Goal: Transaction & Acquisition: Purchase product/service

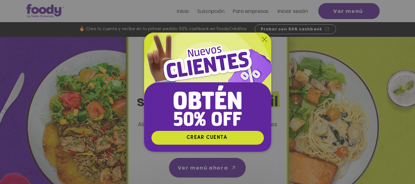
click at [264, 39] on icon "Volver al sitio" at bounding box center [264, 39] width 5 height 5
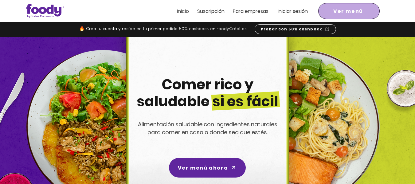
click at [339, 11] on span "Ver menú" at bounding box center [349, 11] width 30 height 8
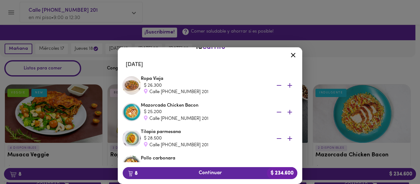
scroll to position [11, 0]
click at [277, 139] on icon "button" at bounding box center [279, 138] width 5 height 1
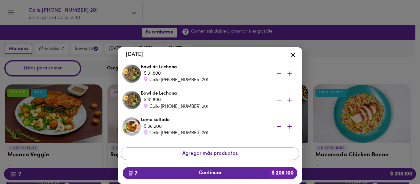
scroll to position [129, 0]
click at [275, 99] on icon "button" at bounding box center [279, 100] width 8 height 8
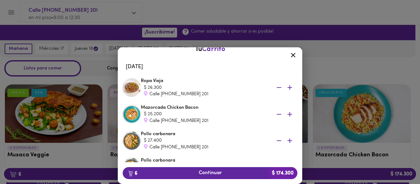
scroll to position [8, 0]
click at [291, 55] on icon at bounding box center [293, 55] width 8 height 8
